Goal: Find specific page/section: Find specific page/section

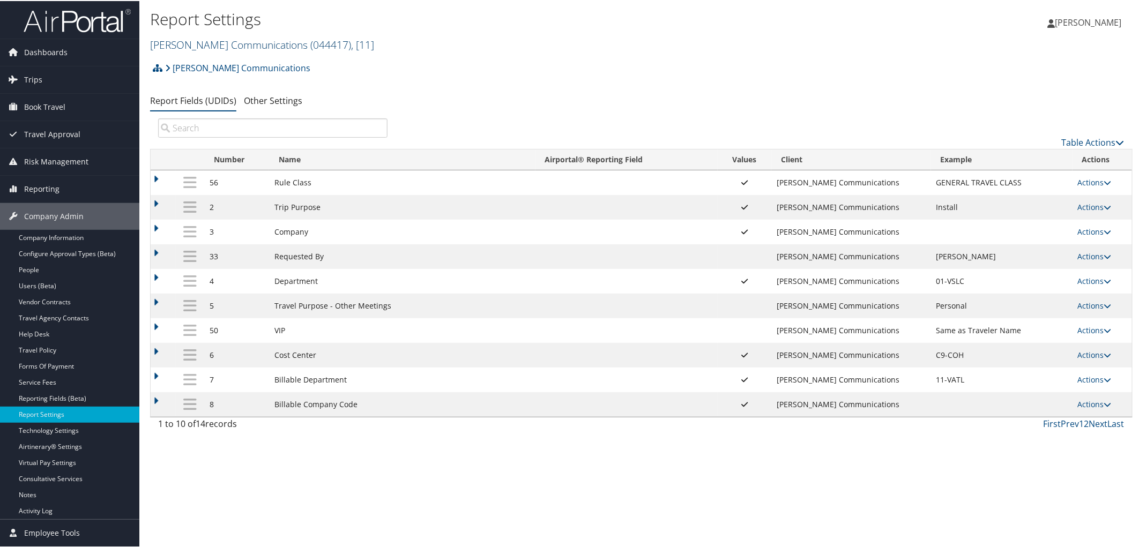
click at [172, 45] on link "Sorenson Communications ( 044417 ) , [ 11 ]" at bounding box center [262, 43] width 224 height 14
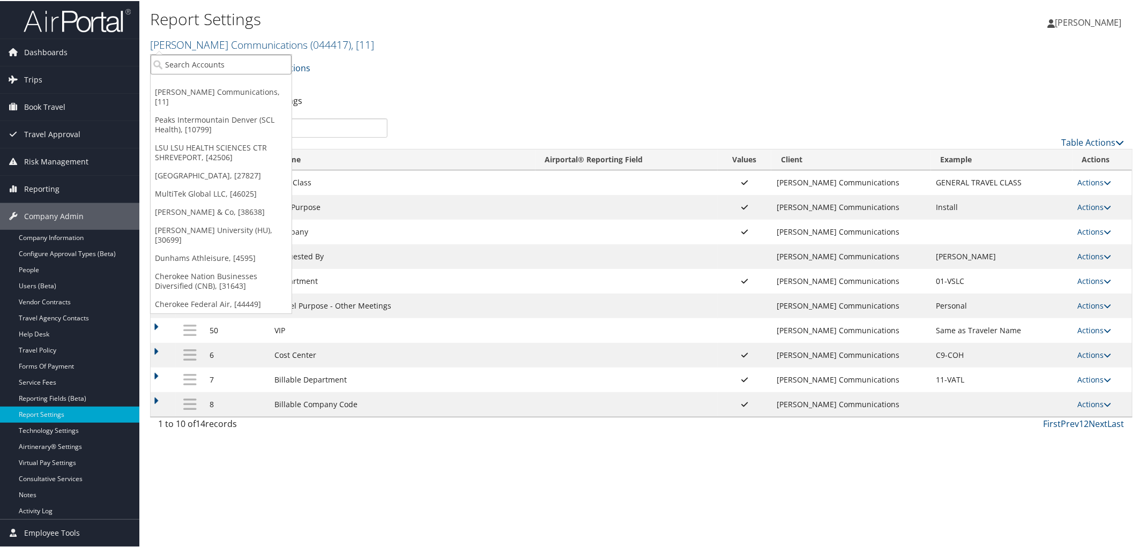
click at [172, 61] on input "search" at bounding box center [221, 64] width 141 height 20
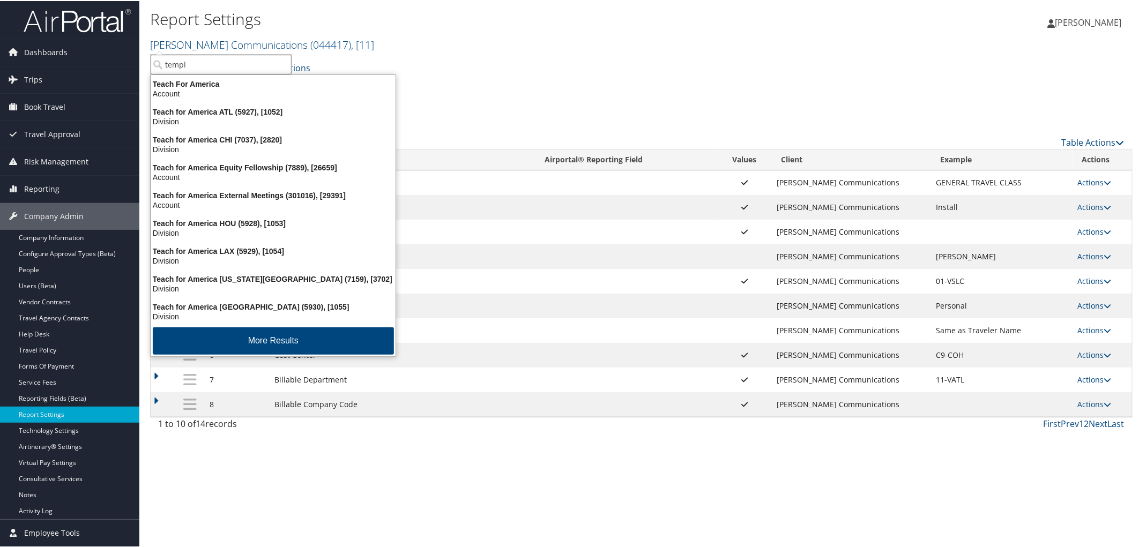
type input "temple"
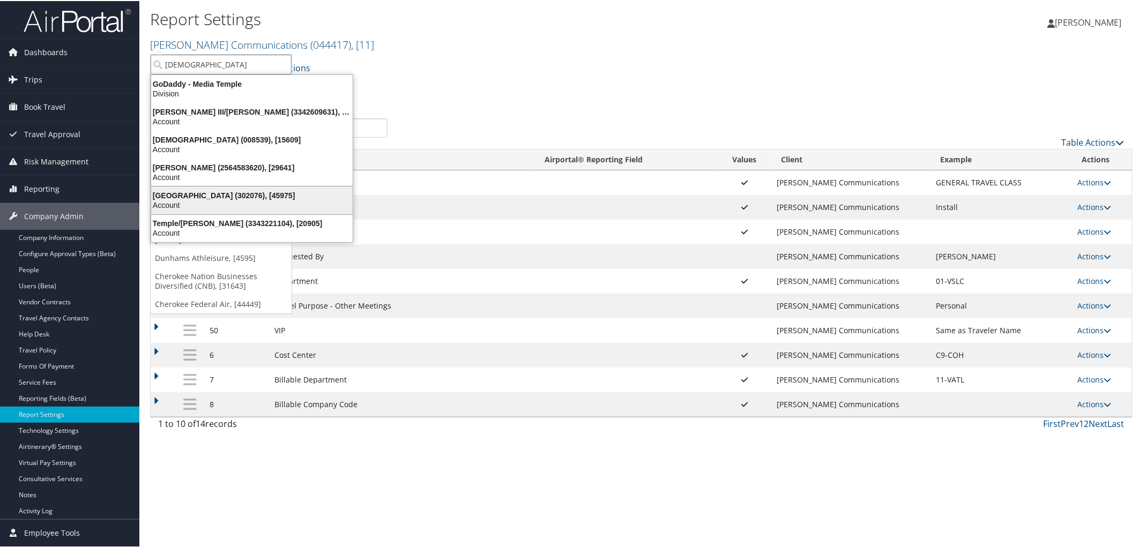
click at [178, 202] on div "Account" at bounding box center [252, 204] width 214 height 10
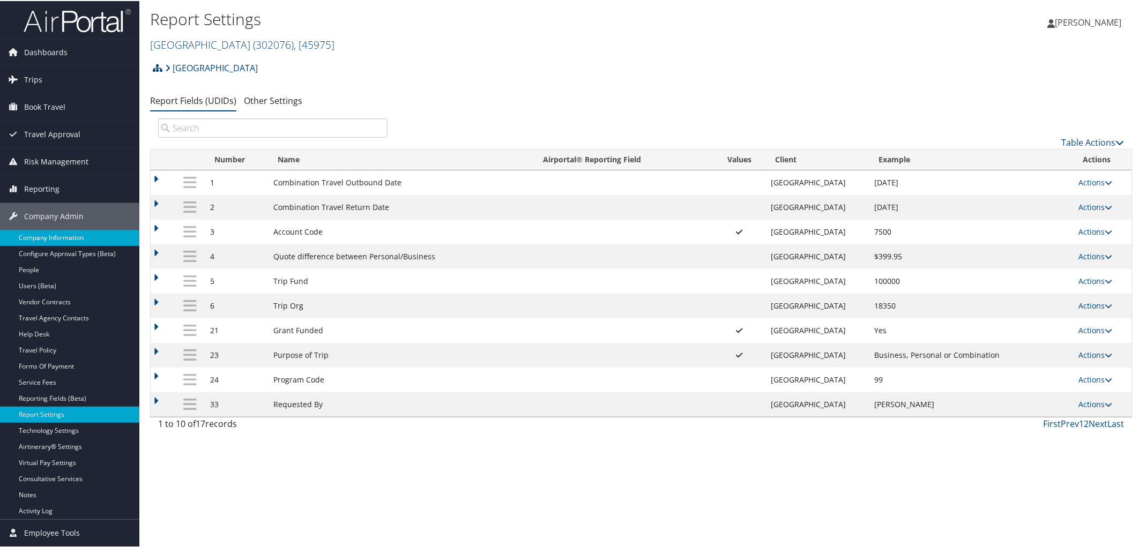
click at [55, 238] on link "Company Information" at bounding box center [69, 237] width 139 height 16
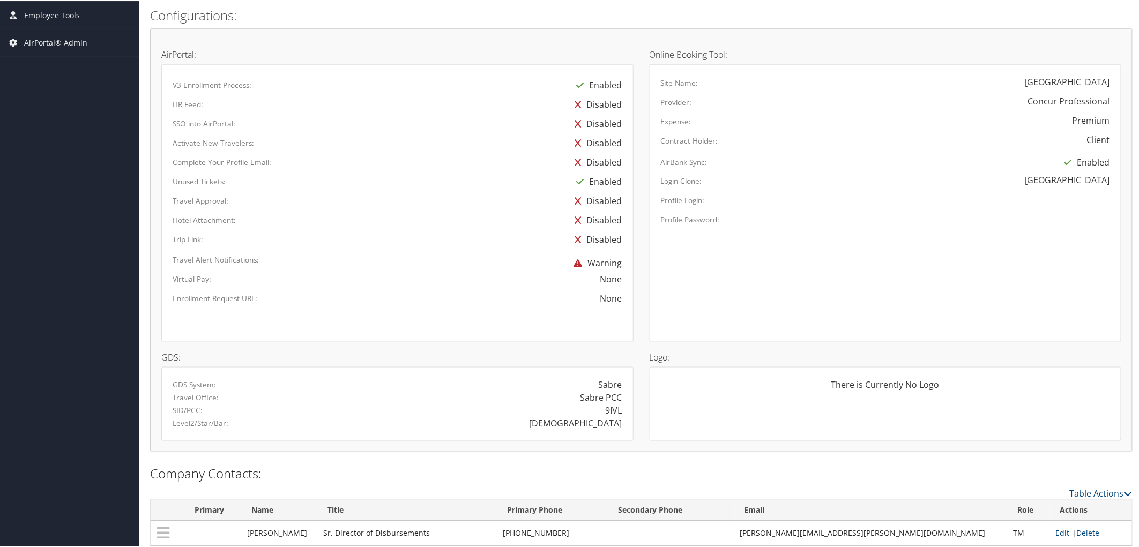
scroll to position [536, 0]
